Goal: Task Accomplishment & Management: Use online tool/utility

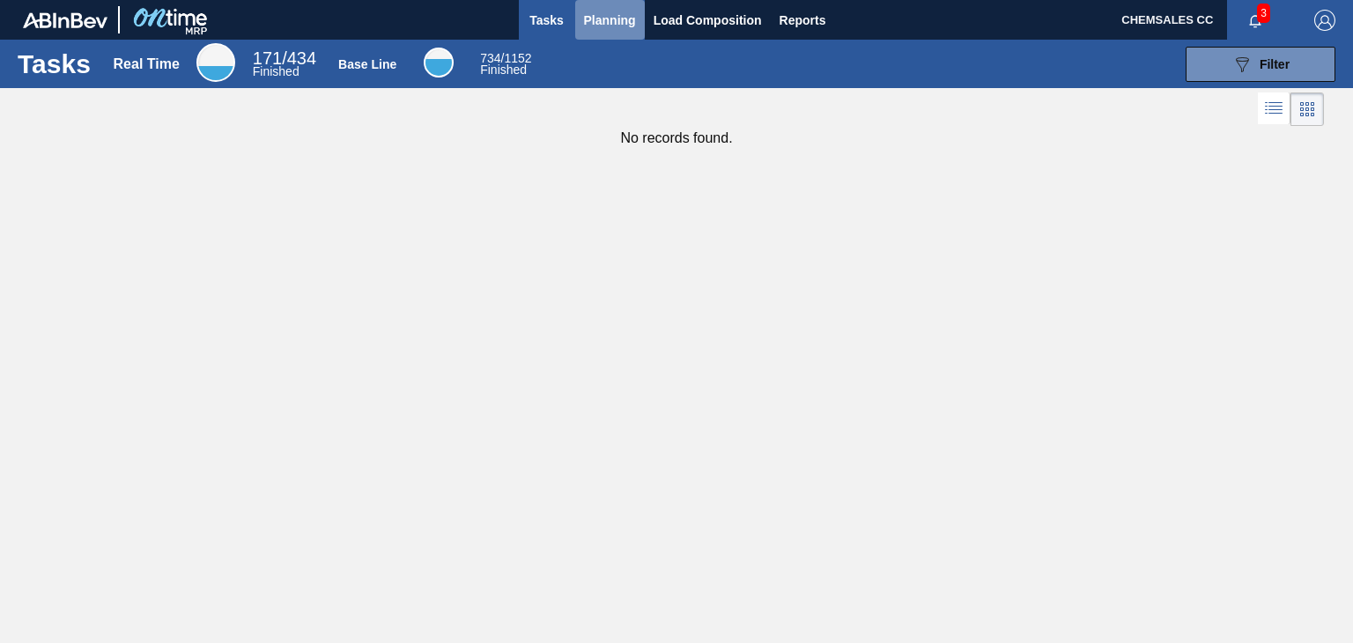
click at [610, 22] on span "Planning" at bounding box center [610, 20] width 52 height 21
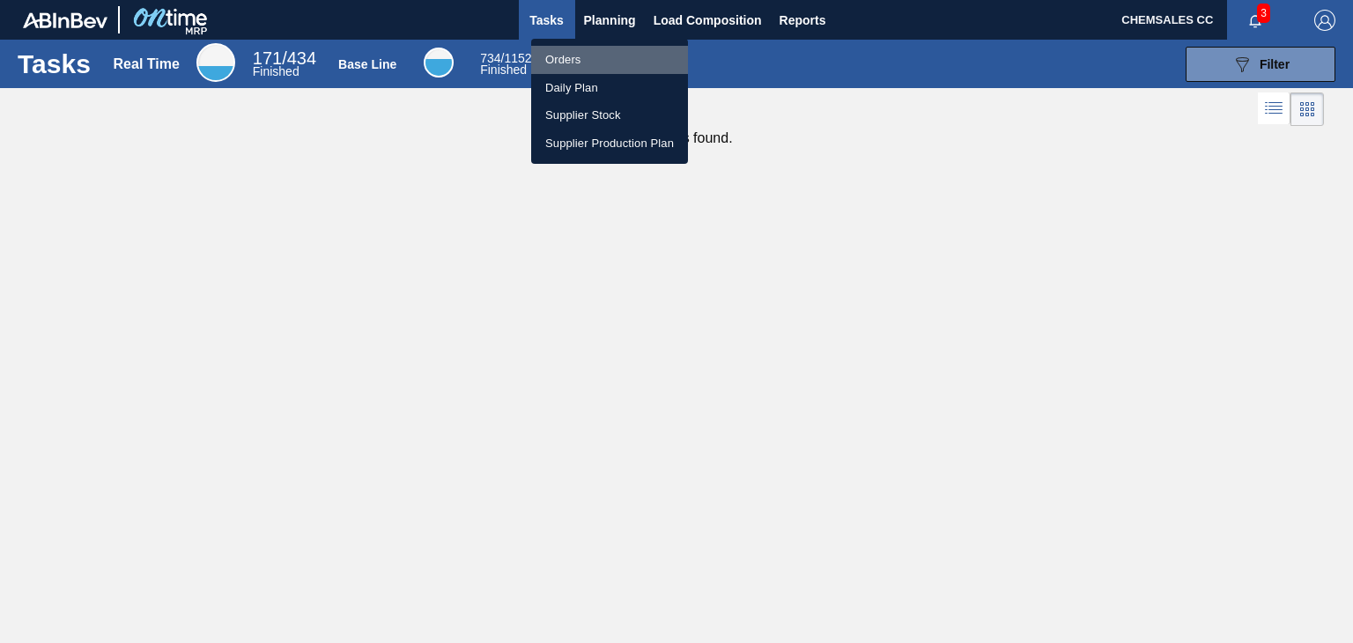
click at [560, 61] on li "Orders" at bounding box center [609, 60] width 157 height 28
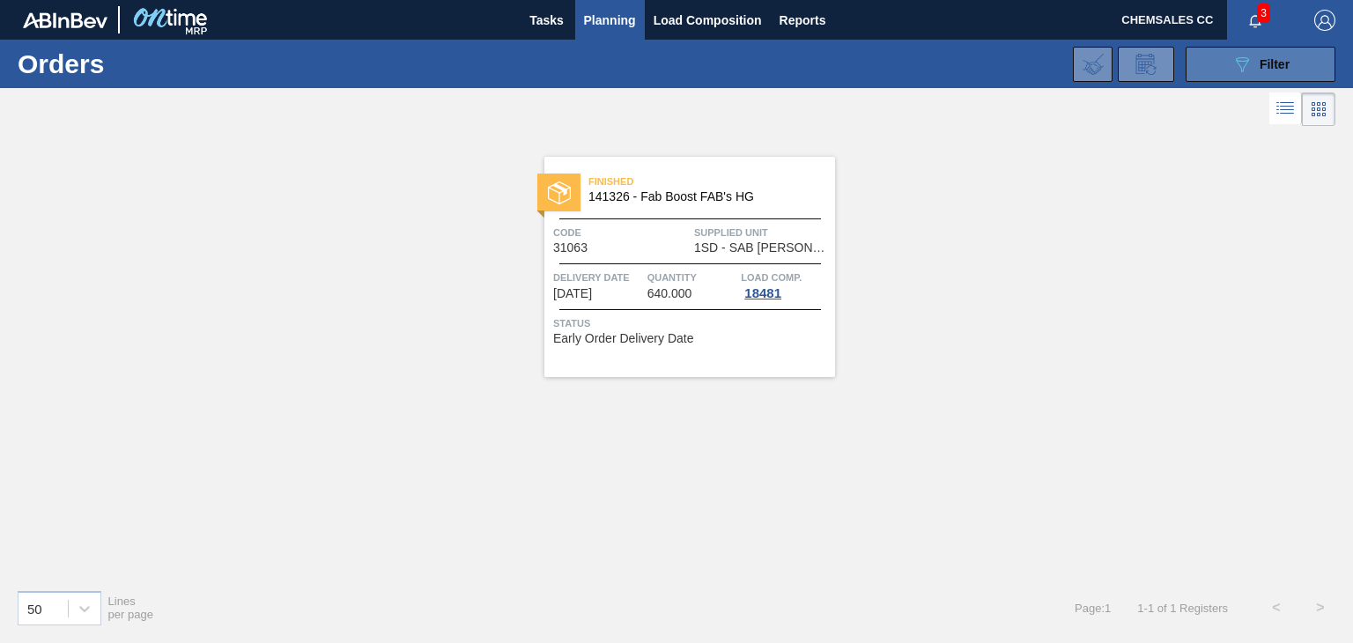
click at [1228, 65] on button "089F7B8B-B2A5-4AFE-B5C0-19BA573D28AC Filter" at bounding box center [1260, 64] width 150 height 35
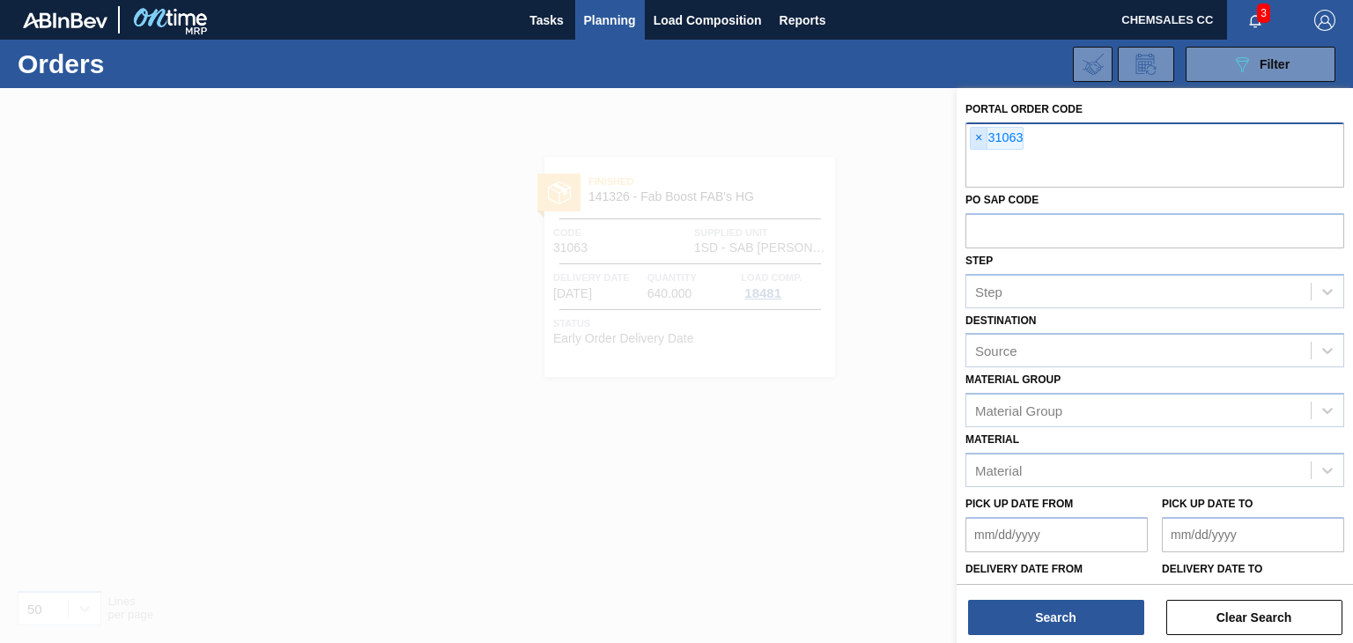
click at [977, 138] on span "×" at bounding box center [978, 138] width 17 height 21
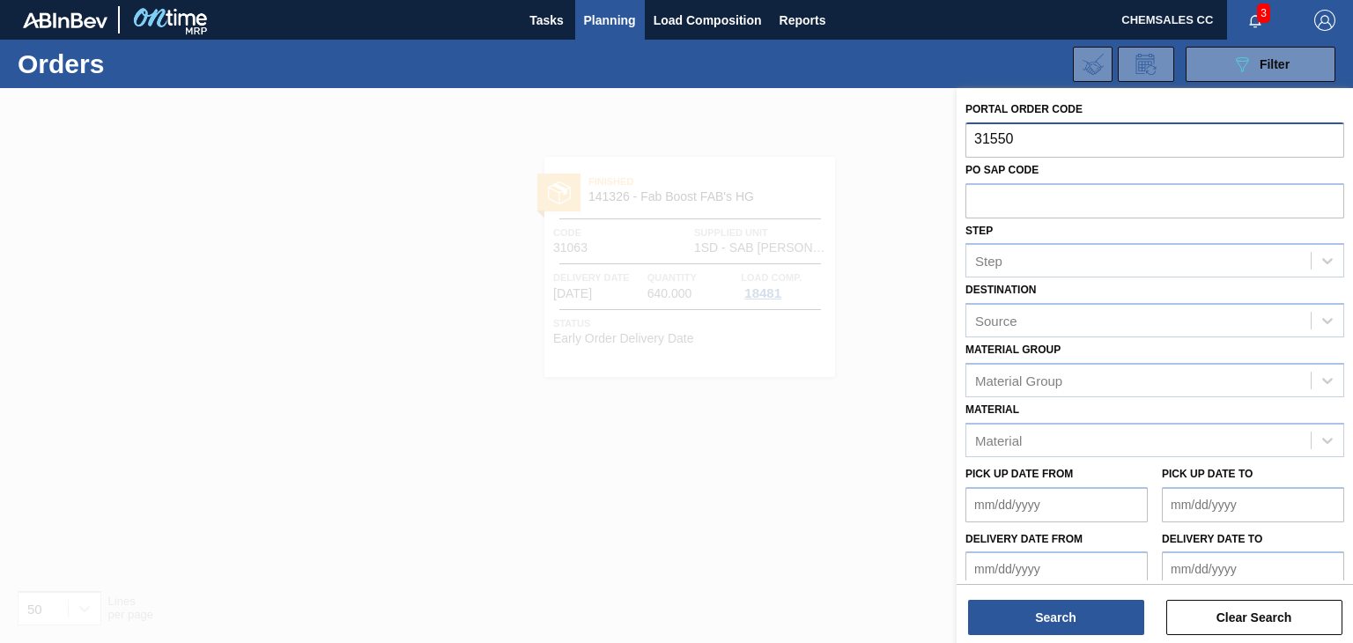
type input "31550"
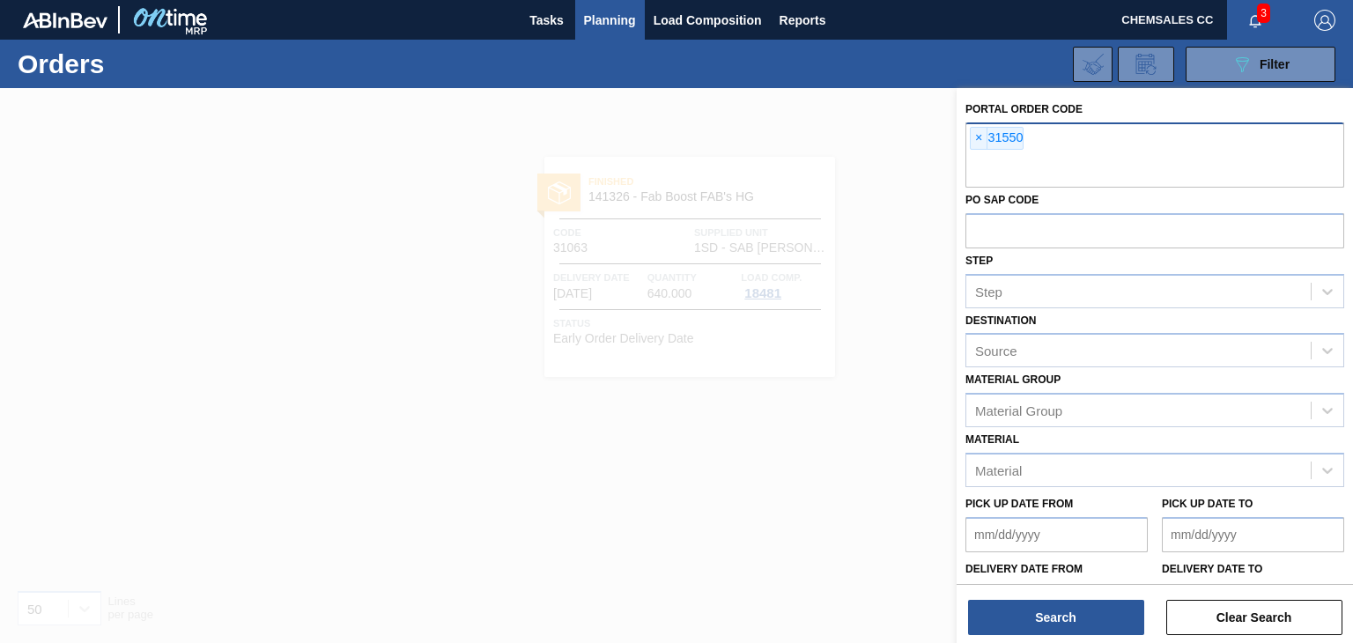
click at [1062, 636] on div "Portal Order Code × 31550 PO SAP Code Step Step Destination Source Material [PE…" at bounding box center [1154, 367] width 396 height 558
click at [1060, 623] on button "Search" at bounding box center [1056, 617] width 176 height 35
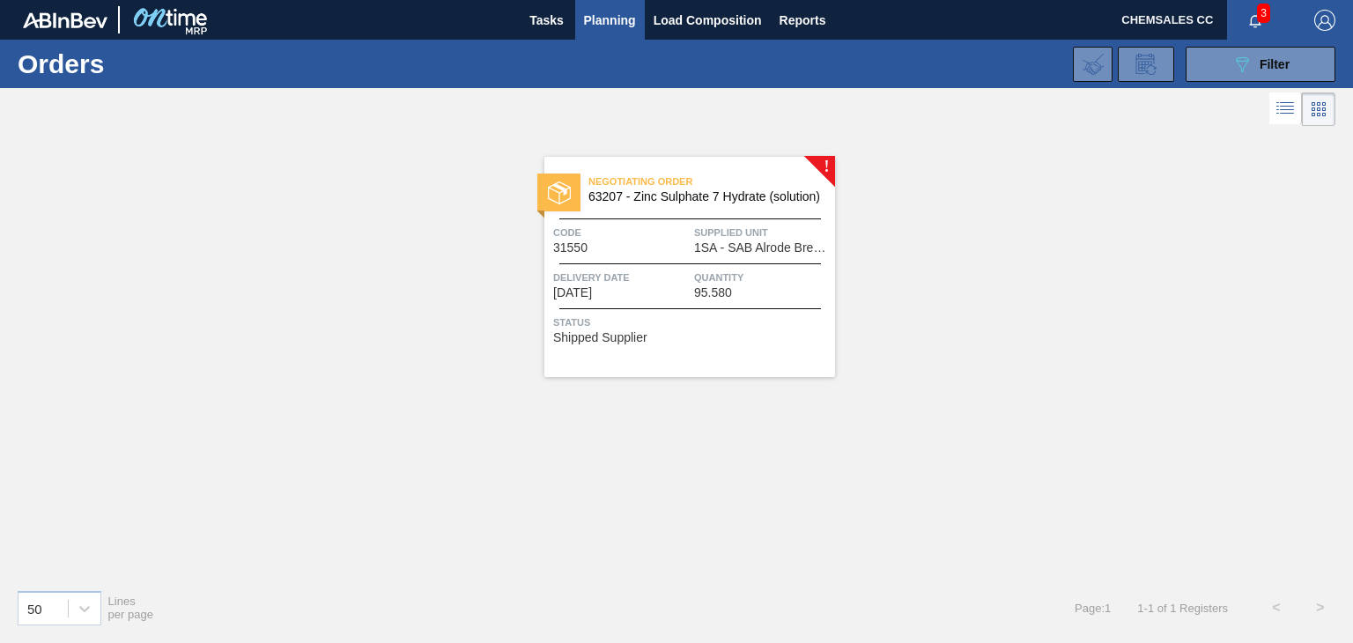
click at [741, 291] on div "Quantity 95.580" at bounding box center [762, 284] width 136 height 31
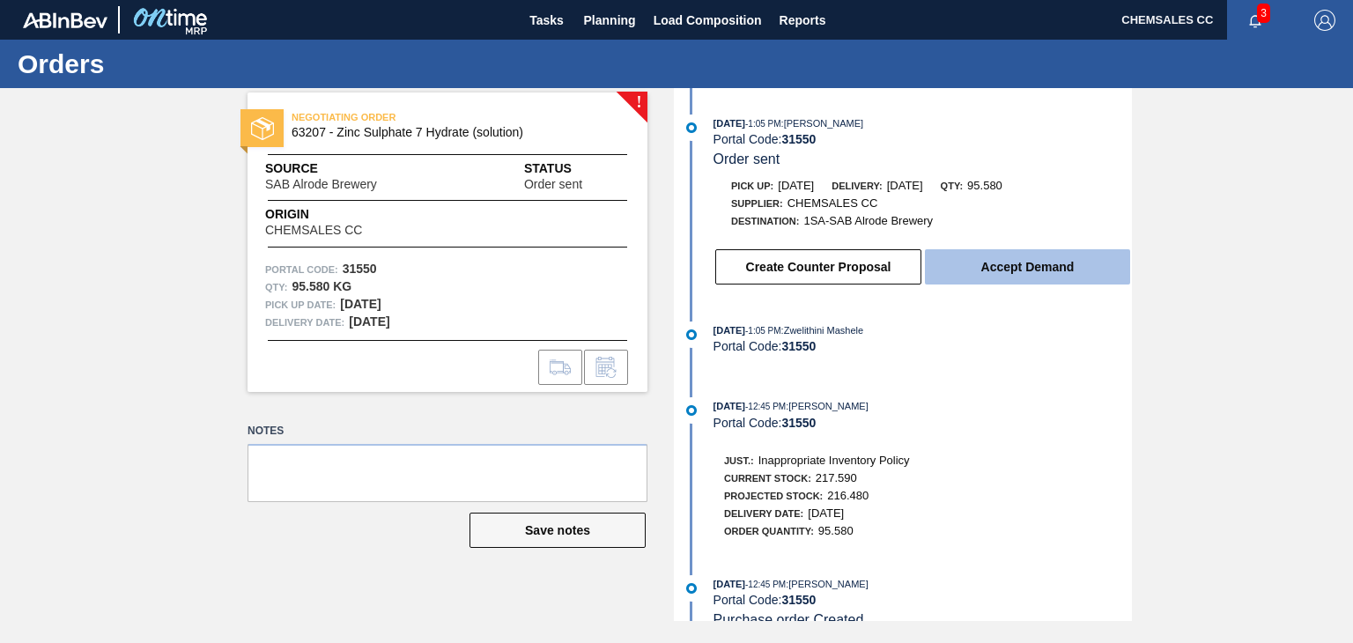
click at [1055, 268] on button "Accept Demand" at bounding box center [1027, 266] width 205 height 35
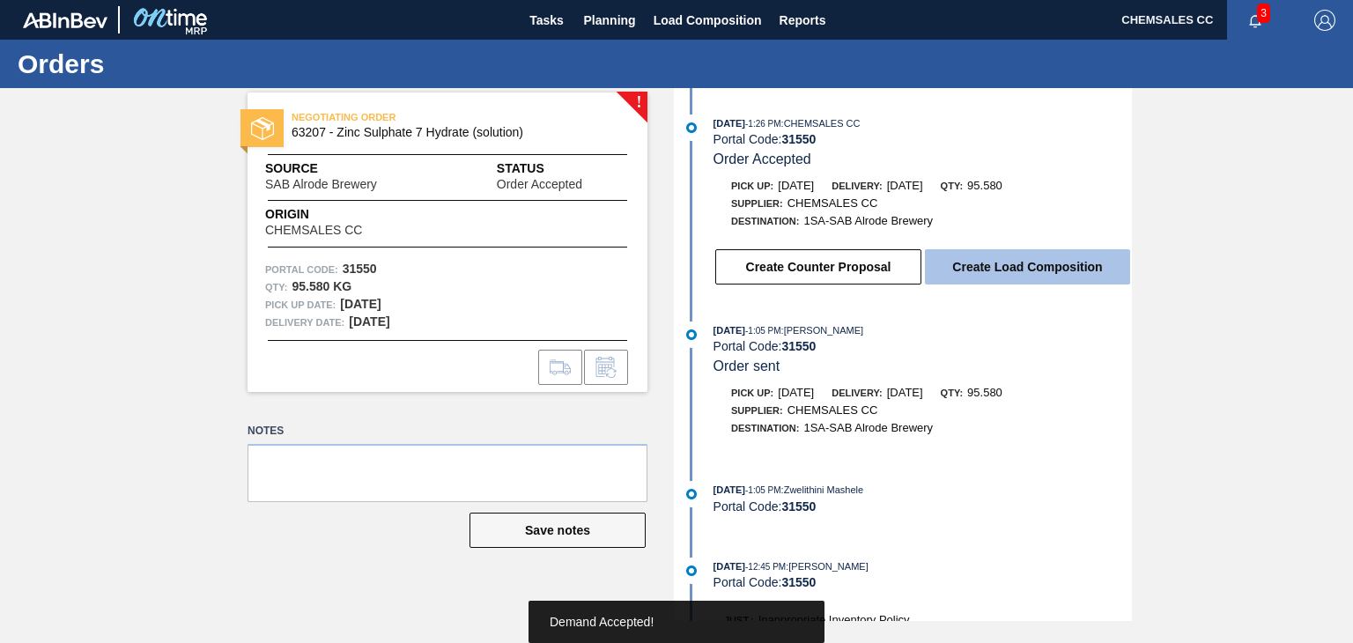
click at [1023, 276] on button "Create Load Composition" at bounding box center [1027, 266] width 205 height 35
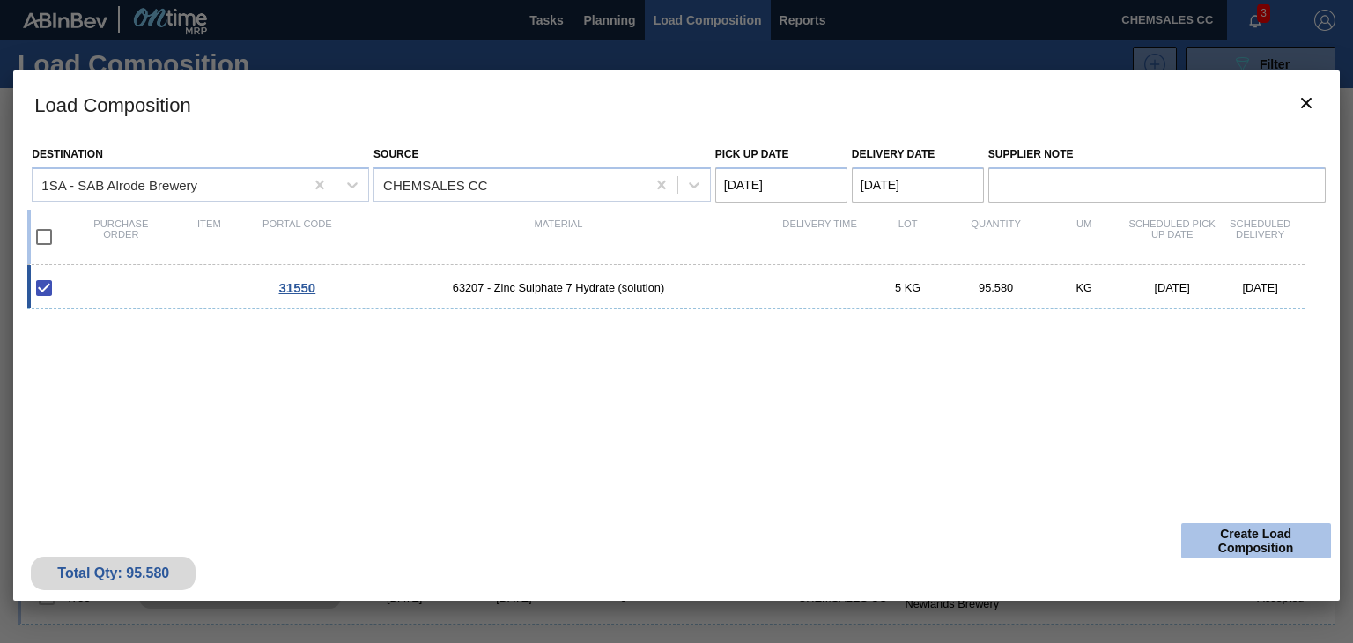
click at [1220, 534] on button "Create Load Composition" at bounding box center [1256, 540] width 150 height 35
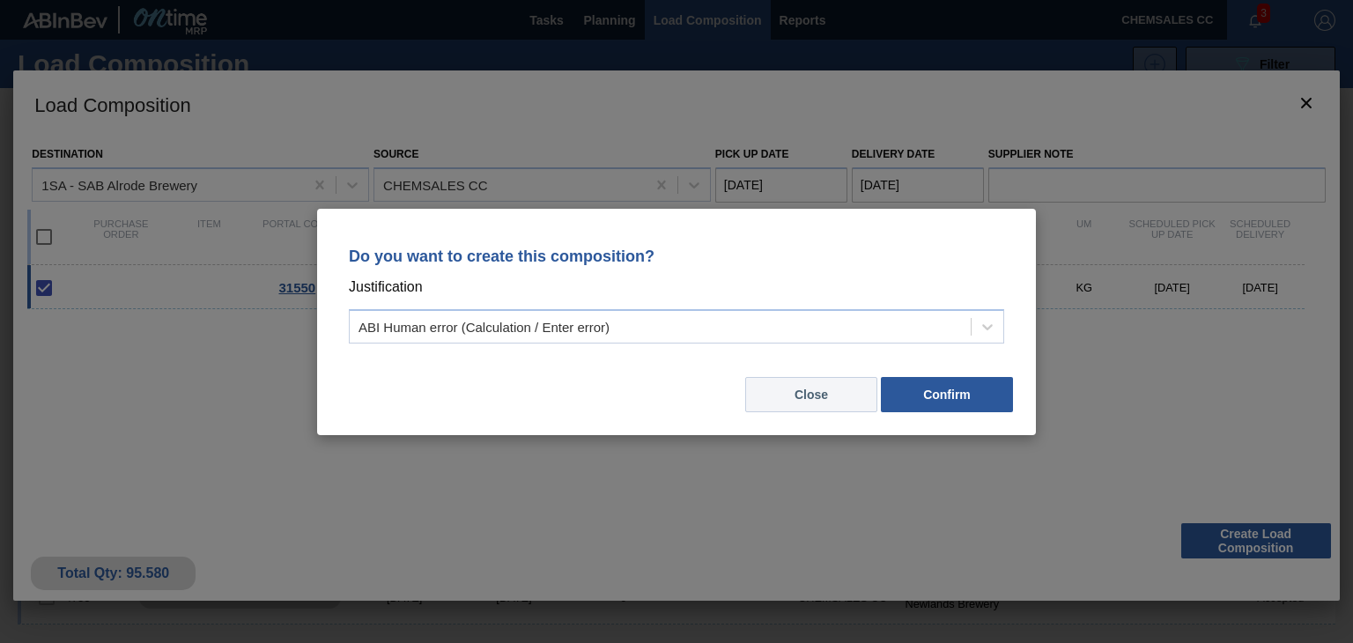
click at [824, 396] on button "Close" at bounding box center [811, 394] width 132 height 35
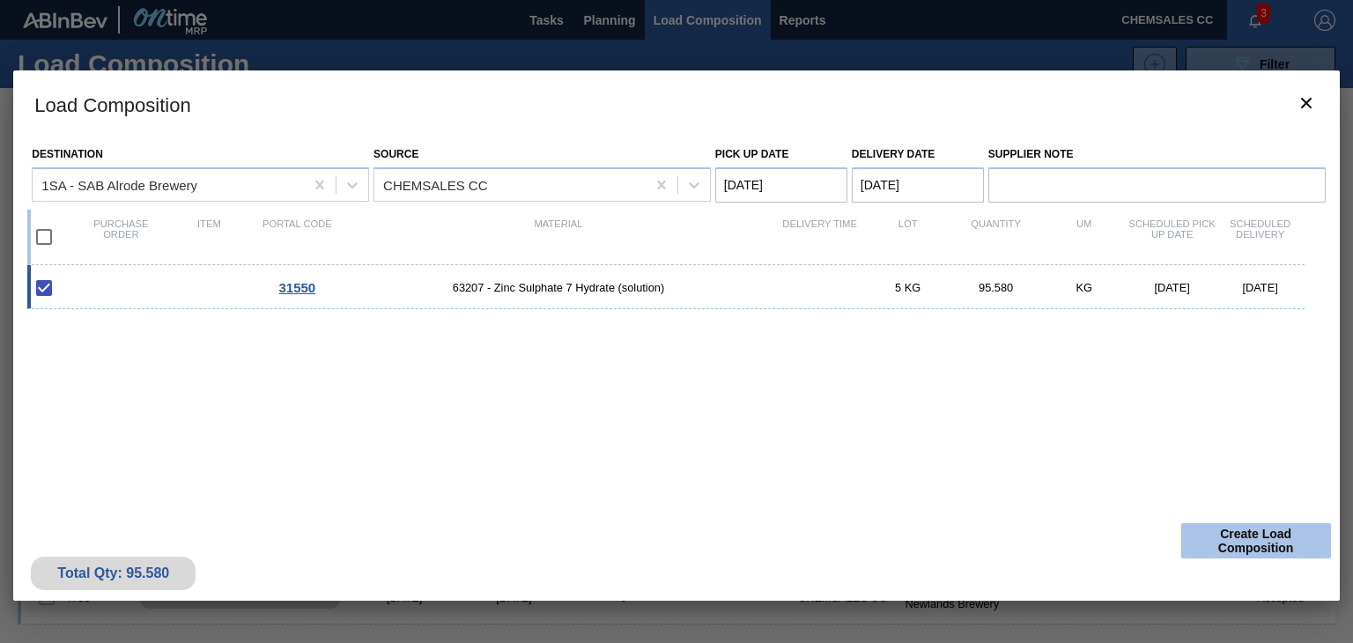
click at [1253, 529] on button "Create Load Composition" at bounding box center [1256, 540] width 150 height 35
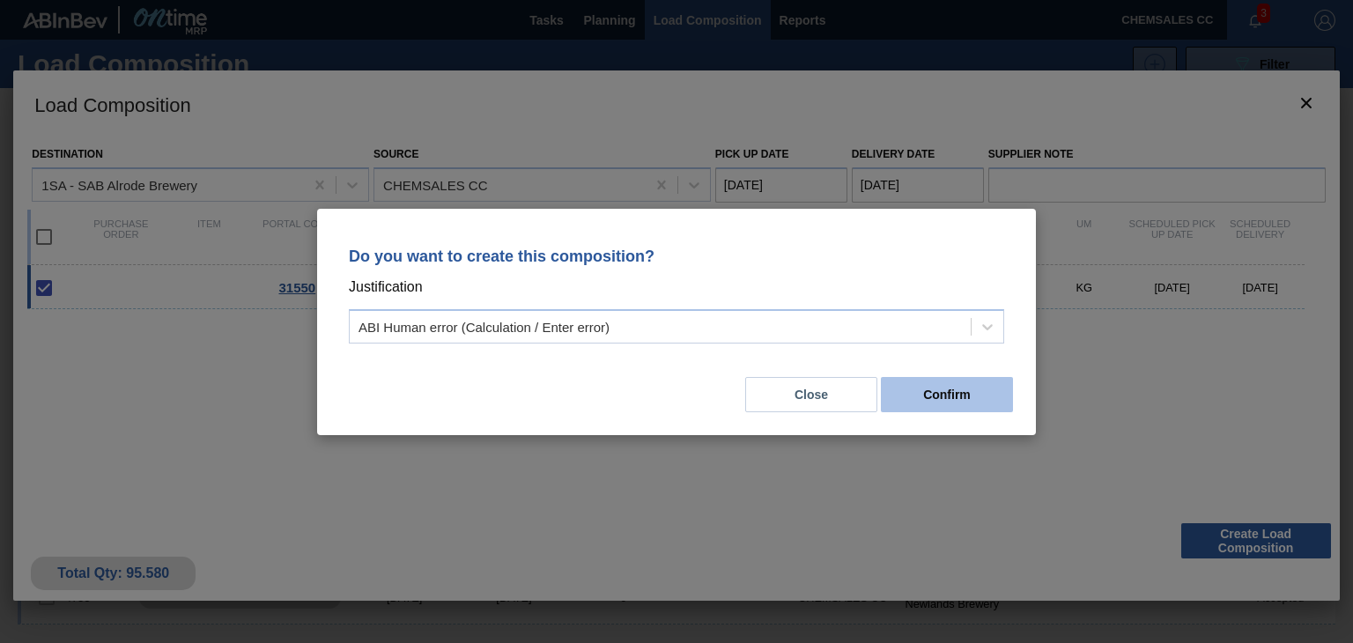
click at [935, 387] on button "Confirm" at bounding box center [947, 394] width 132 height 35
